Goal: Task Accomplishment & Management: Complete application form

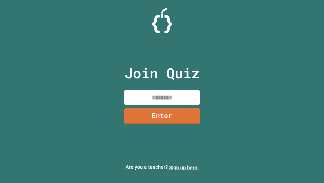
click at [184, 167] on link "Sign up here." at bounding box center [184, 167] width 30 height 6
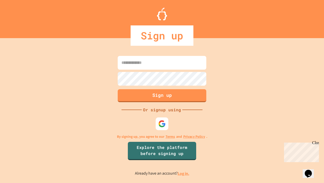
click at [184, 173] on link "Log in." at bounding box center [184, 172] width 12 height 5
